Goal: Task Accomplishment & Management: Use online tool/utility

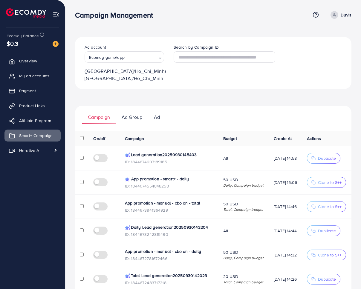
scroll to position [19, 0]
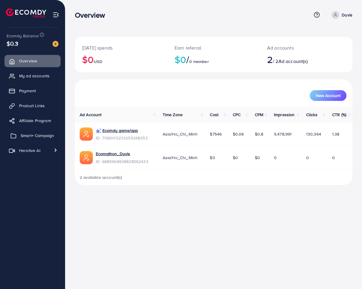
click at [40, 137] on span "Smart+ Campaign" at bounding box center [37, 136] width 33 height 6
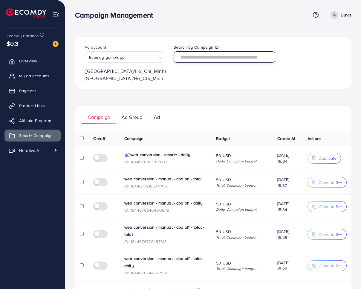
click at [211, 56] on input "text" at bounding box center [225, 56] width 102 height 11
paste input "**********"
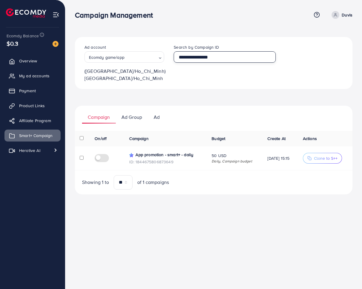
click at [213, 54] on input "**********" at bounding box center [225, 56] width 102 height 11
click at [213, 55] on input "**********" at bounding box center [225, 56] width 102 height 11
paste input "text"
type input "**********"
drag, startPoint x: 231, startPoint y: 87, endPoint x: 171, endPoint y: 8, distance: 99.6
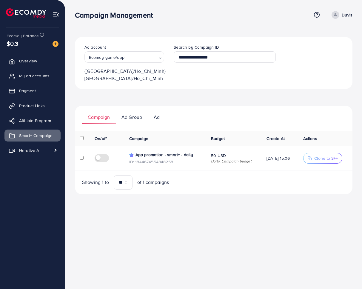
click at [245, 134] on th "Budget" at bounding box center [234, 139] width 56 height 16
click at [243, 92] on div "**********" at bounding box center [214, 115] width 278 height 157
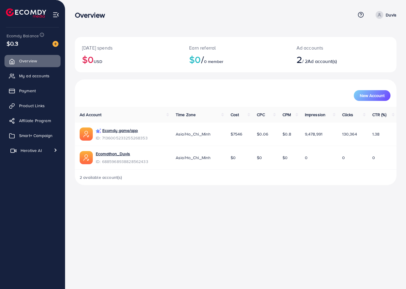
click at [29, 150] on span "Herotive AI" at bounding box center [31, 151] width 21 height 6
click at [31, 167] on span "Video generator" at bounding box center [31, 165] width 39 height 6
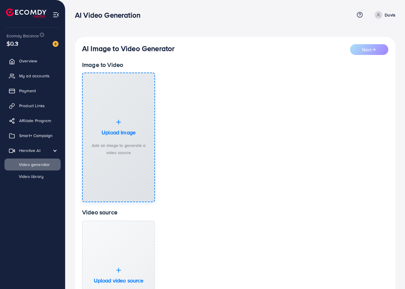
click at [116, 140] on div "Upload Image Add an image to generate a video source" at bounding box center [119, 138] width 62 height 38
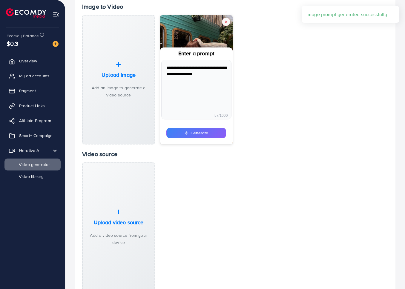
scroll to position [59, 0]
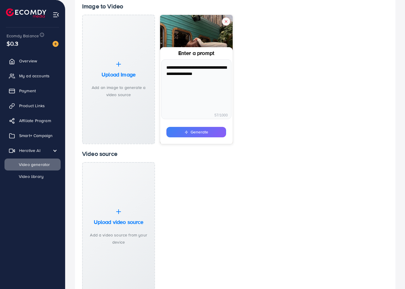
click at [206, 133] on button "Generate" at bounding box center [196, 132] width 60 height 10
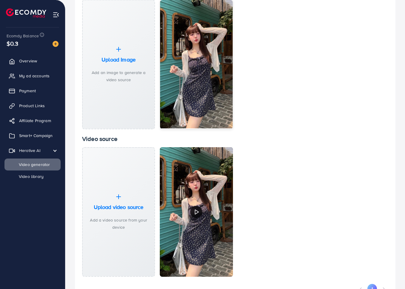
scroll to position [100, 0]
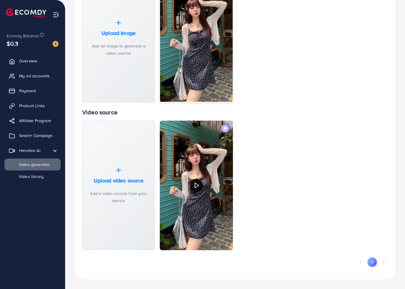
click at [195, 185] on polygon at bounding box center [197, 185] width 4 height 5
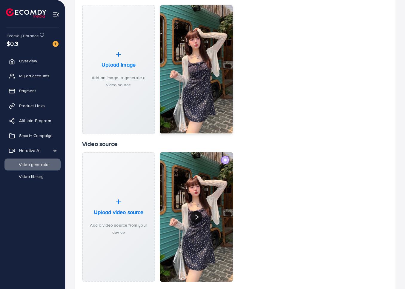
scroll to position [53, 0]
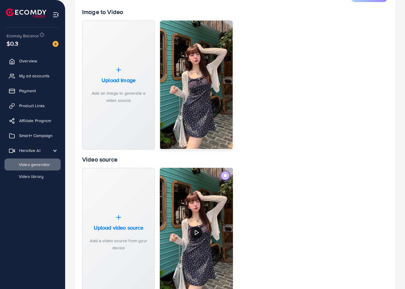
click at [223, 178] on label at bounding box center [224, 175] width 9 height 9
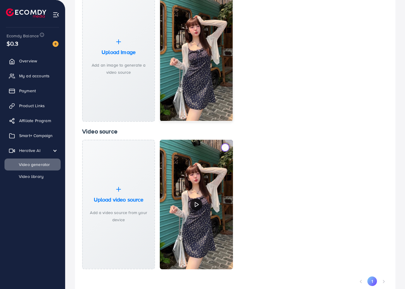
scroll to position [86, 0]
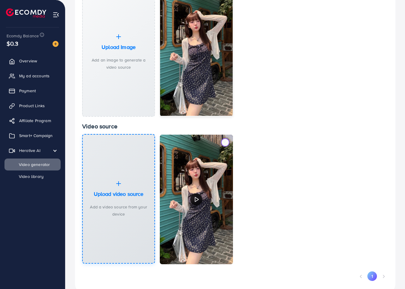
click at [133, 198] on div "Upload video source Add a video source from your device" at bounding box center [119, 199] width 62 height 38
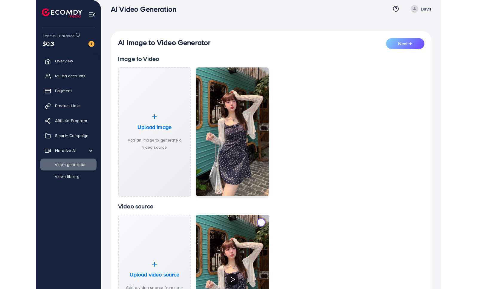
scroll to position [0, 0]
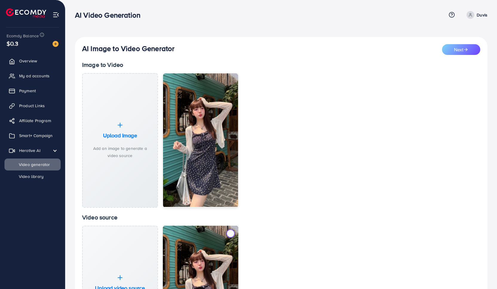
click at [344, 154] on div "**********" at bounding box center [281, 140] width 398 height 135
click at [328, 112] on div "**********" at bounding box center [281, 140] width 398 height 135
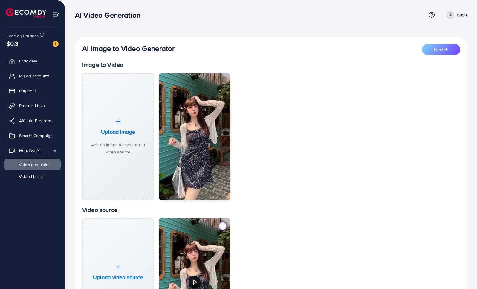
click at [362, 103] on div "**********" at bounding box center [271, 137] width 378 height 128
click at [33, 134] on span "Smart+ Campaign" at bounding box center [37, 136] width 33 height 6
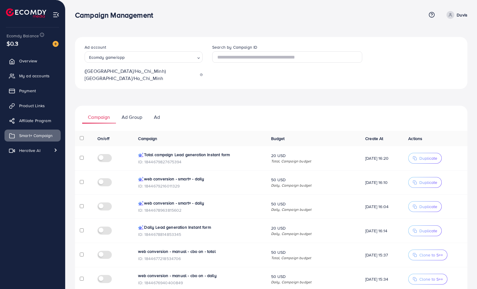
click at [282, 112] on ul "Campaign Ad Group Ad" at bounding box center [271, 115] width 392 height 18
click at [239, 106] on ul "Campaign Ad Group Ad" at bounding box center [271, 115] width 392 height 18
click at [134, 113] on p "Ad Group" at bounding box center [132, 116] width 21 height 7
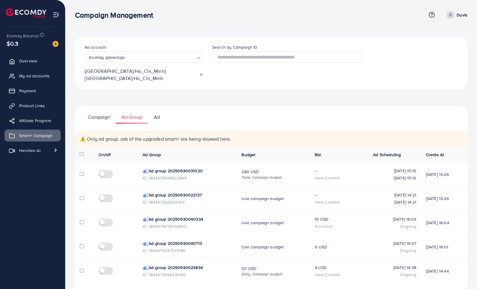
click at [91, 115] on link "Campaign" at bounding box center [99, 117] width 34 height 13
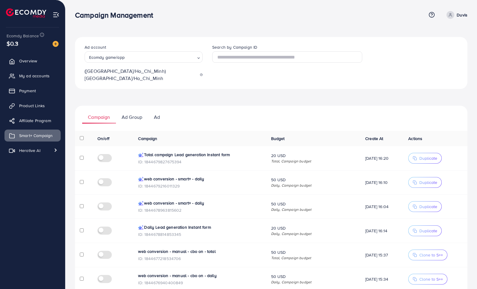
click at [157, 113] on p "Ad" at bounding box center [157, 116] width 6 height 7
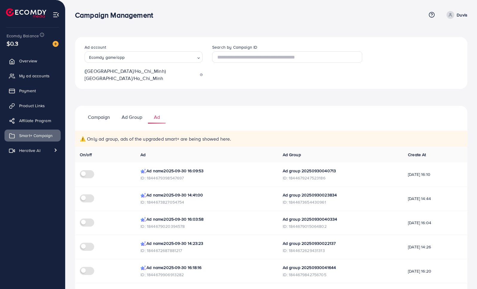
click at [137, 113] on p "Ad Group" at bounding box center [132, 116] width 21 height 7
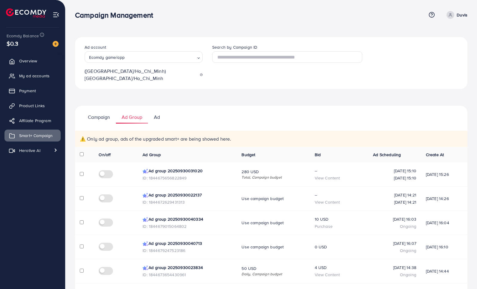
click at [210, 120] on div "Campaign Ad Group Ad On/off Campaign Budget Create At Actions Total campaign Le…" at bounding box center [271, 267] width 392 height 323
click at [211, 121] on div "Campaign Ad Group Ad On/off Campaign Budget Create At Actions Total campaign Le…" at bounding box center [271, 267] width 392 height 323
click at [189, 108] on ul "Campaign Ad Group Ad" at bounding box center [271, 115] width 392 height 18
click at [185, 111] on ul "Campaign Ad Group Ad" at bounding box center [271, 115] width 392 height 18
click at [37, 148] on span "Herotive AI" at bounding box center [31, 151] width 21 height 6
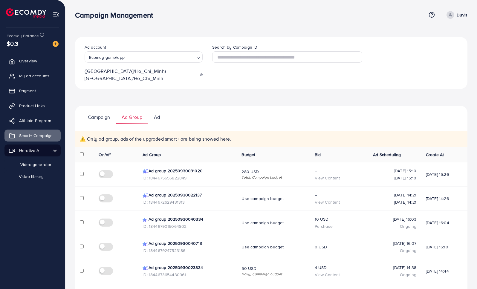
click at [42, 162] on span "Video generator" at bounding box center [31, 165] width 39 height 6
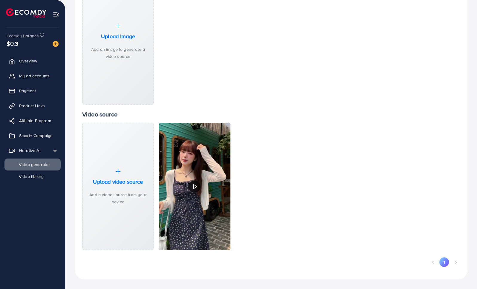
scroll to position [85, 0]
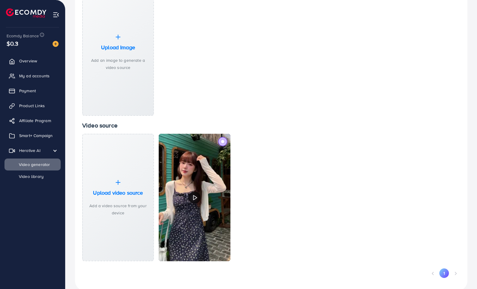
click at [223, 141] on span at bounding box center [222, 141] width 3 height 3
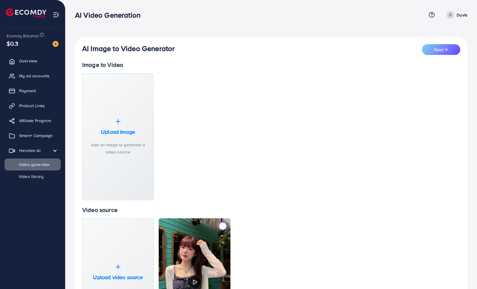
scroll to position [96, 0]
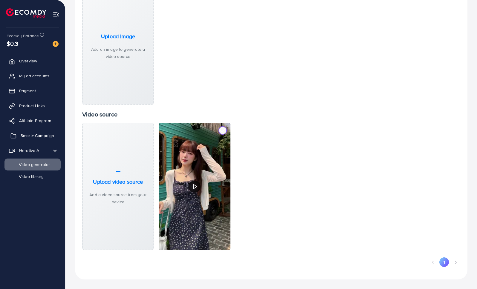
click at [35, 139] on link "Smart+ Campaign" at bounding box center [32, 136] width 56 height 12
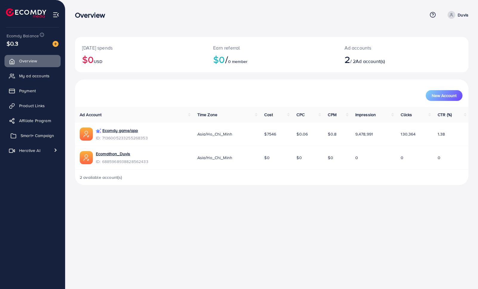
click at [32, 134] on span "Smart+ Campaign" at bounding box center [37, 136] width 33 height 6
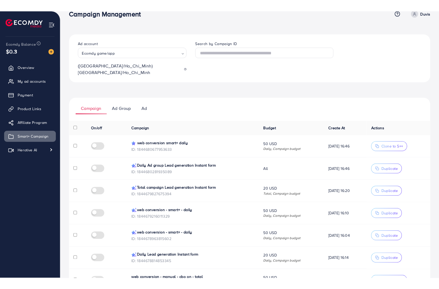
scroll to position [13, 0]
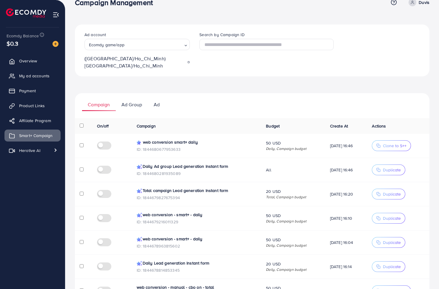
drag, startPoint x: 142, startPoint y: 135, endPoint x: 207, endPoint y: 134, distance: 65.1
click at [208, 139] on p "web conversion smart+ daily" at bounding box center [197, 142] width 120 height 7
copy p "web conversion smart+ daily"
click at [172, 146] on p "ID: 1844680677953633" at bounding box center [197, 149] width 120 height 7
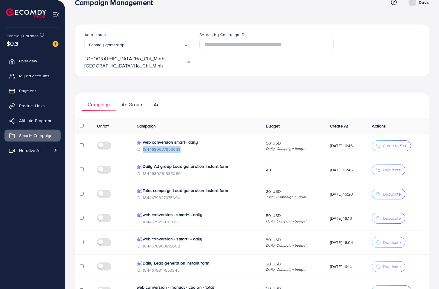
copy p "1844680677953633"
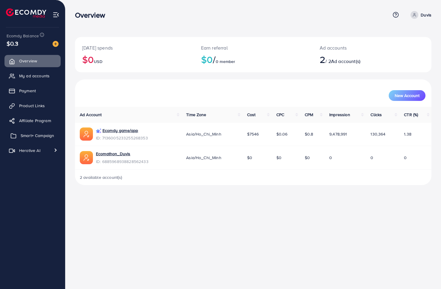
click at [27, 136] on span "Smart+ Campaign" at bounding box center [37, 136] width 33 height 6
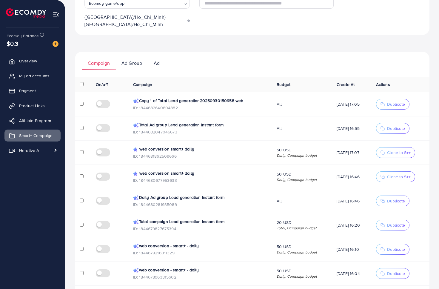
scroll to position [46, 0]
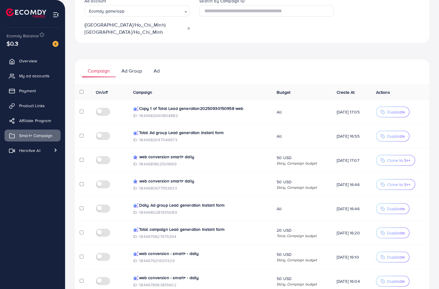
click at [98, 156] on label at bounding box center [104, 159] width 17 height 7
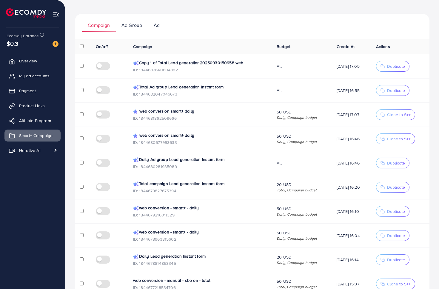
scroll to position [0, 0]
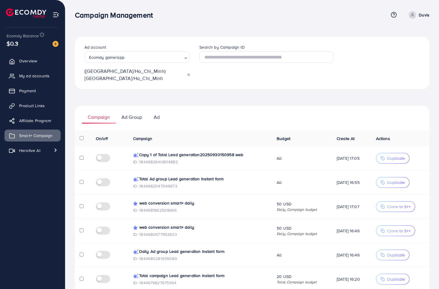
click at [188, 25] on nav "Campaign Management Help Center Contact Support Plans and Pricing Term and poli…" at bounding box center [252, 14] width 355 height 21
drag, startPoint x: 157, startPoint y: 16, endPoint x: 76, endPoint y: 15, distance: 80.6
click at [76, 15] on h3 "Campaign Management" at bounding box center [116, 15] width 83 height 9
copy h3 "Campaign Management"
click at [54, 171] on ul "Overview My ad accounts Payment Product Links Affiliate Program Smart+ Campaign…" at bounding box center [32, 156] width 65 height 206
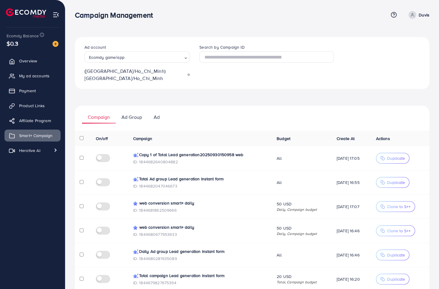
click at [115, 84] on div "Ad account Ecomdy game/app Loading... (Asia/Ho_Chi_Minh) Asia/Ho_Chi_Minh Searc…" at bounding box center [252, 224] width 355 height 375
click at [24, 154] on link "Herotive AI" at bounding box center [32, 151] width 56 height 12
click at [37, 167] on span "Video generator" at bounding box center [31, 165] width 39 height 6
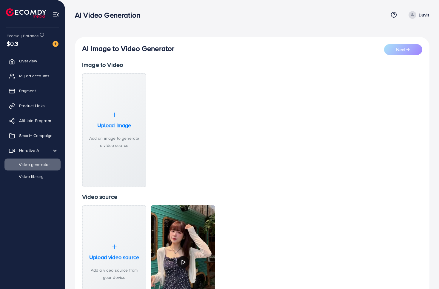
scroll to position [69, 0]
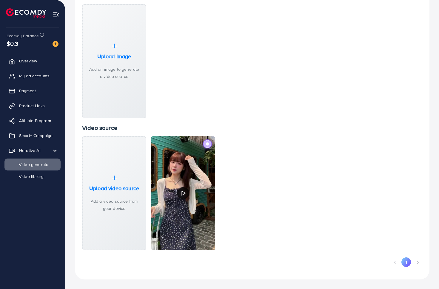
click at [209, 145] on label at bounding box center [207, 143] width 9 height 9
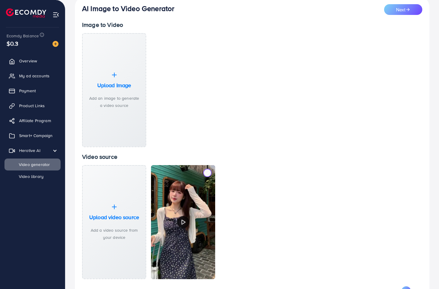
scroll to position [0, 0]
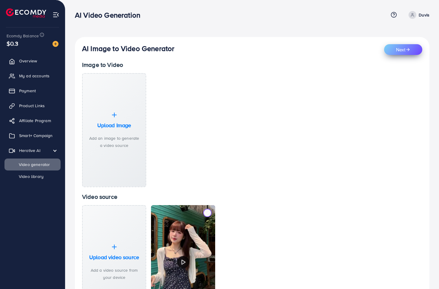
click at [398, 50] on button "Next" at bounding box center [403, 49] width 38 height 11
select select "***"
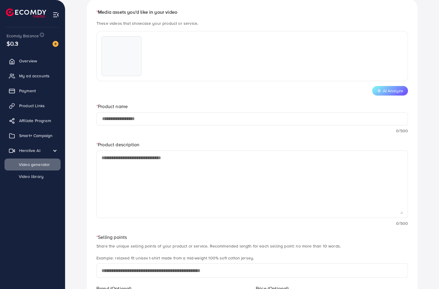
scroll to position [105, 0]
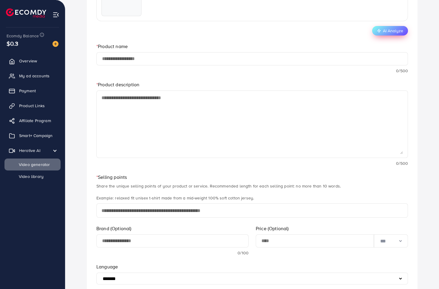
click at [388, 28] on button "AI Analyze" at bounding box center [390, 31] width 36 height 10
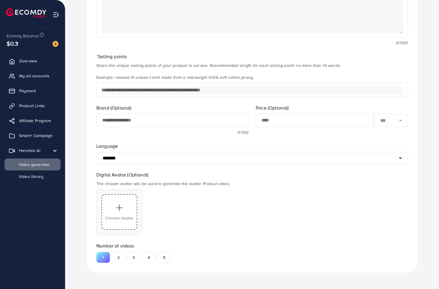
scroll to position [225, 0]
type input "**********"
type textarea "**********"
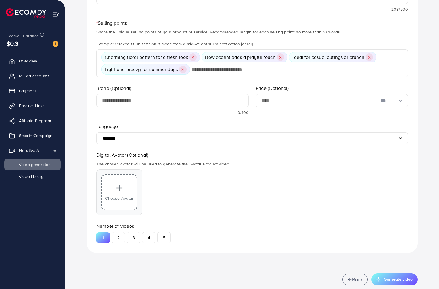
scroll to position [279, 0]
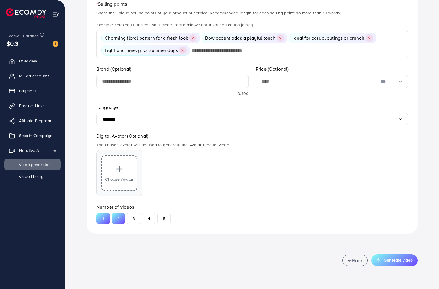
click at [120, 219] on button "2" at bounding box center [118, 218] width 13 height 11
click at [403, 261] on button "Generate video" at bounding box center [395, 260] width 46 height 12
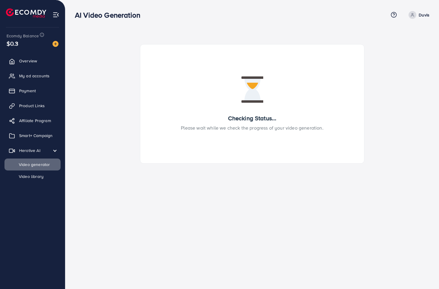
scroll to position [0, 0]
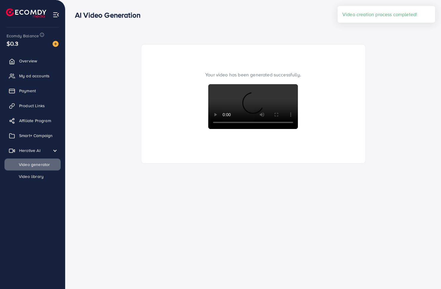
select select "**"
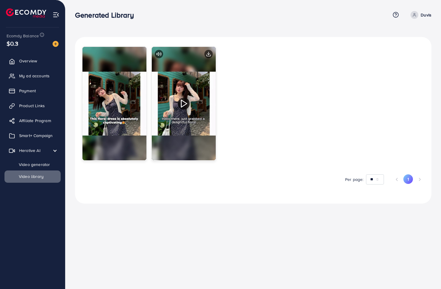
click at [177, 99] on img at bounding box center [184, 103] width 64 height 113
click at [121, 107] on img at bounding box center [114, 103] width 64 height 113
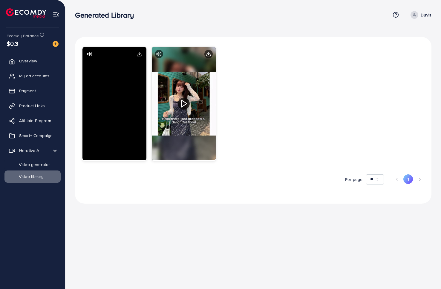
click at [111, 127] on video "Your browser does not support the video tag." at bounding box center [114, 103] width 64 height 113
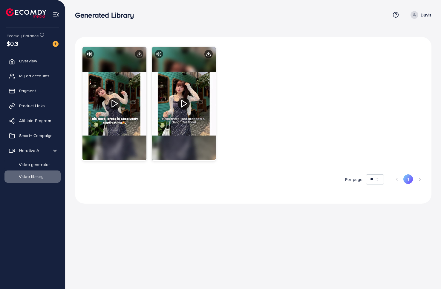
click at [411, 178] on button "1" at bounding box center [408, 179] width 10 height 10
click at [26, 164] on span "Video generator" at bounding box center [31, 165] width 39 height 6
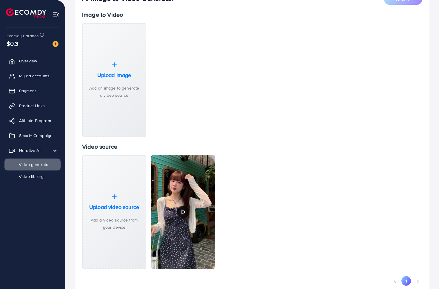
scroll to position [69, 0]
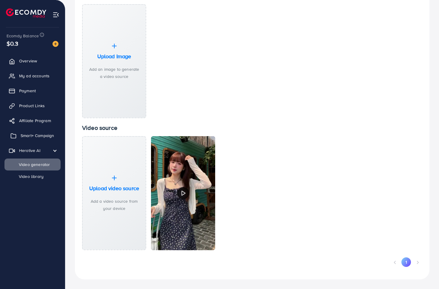
click at [37, 135] on span "Smart+ Campaign" at bounding box center [37, 136] width 33 height 6
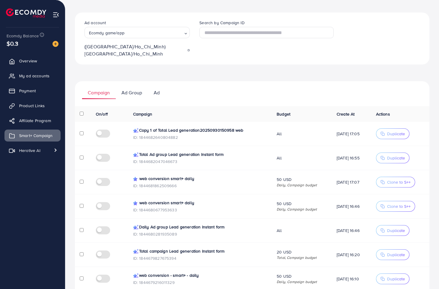
scroll to position [27, 0]
